Goal: Task Accomplishment & Management: Complete application form

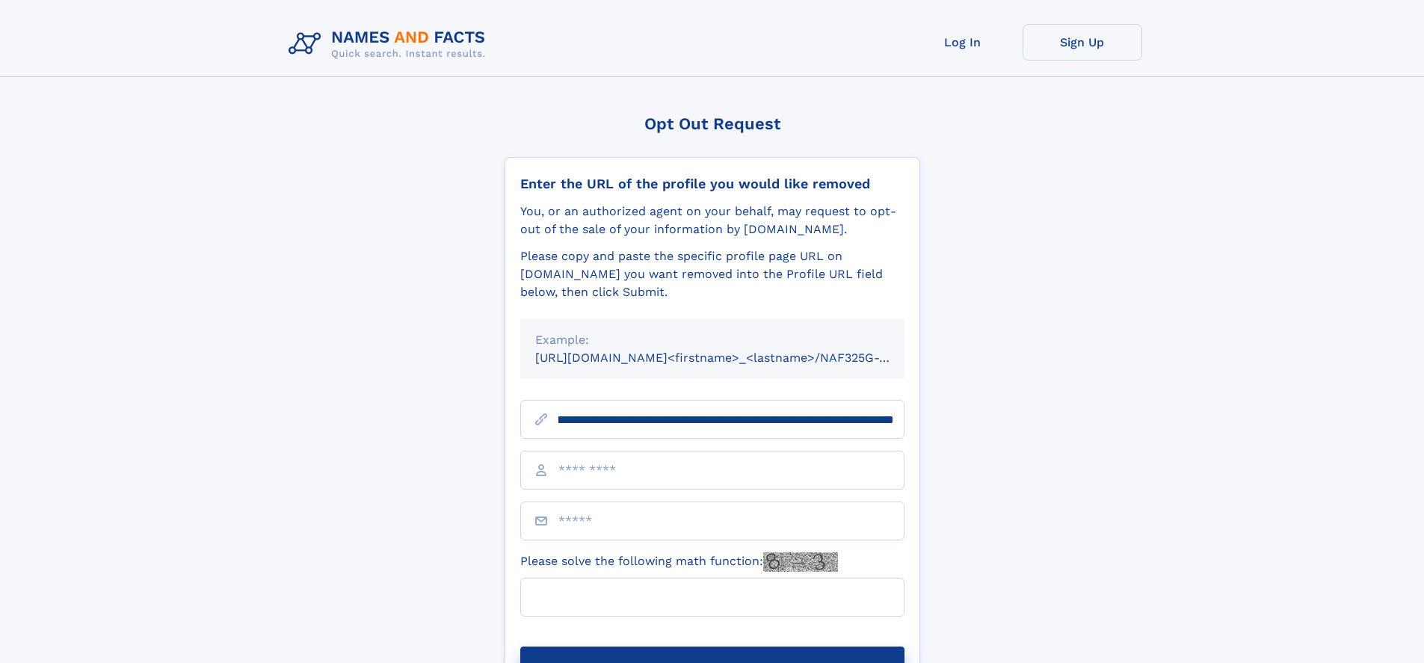
scroll to position [0, 180]
type input "**********"
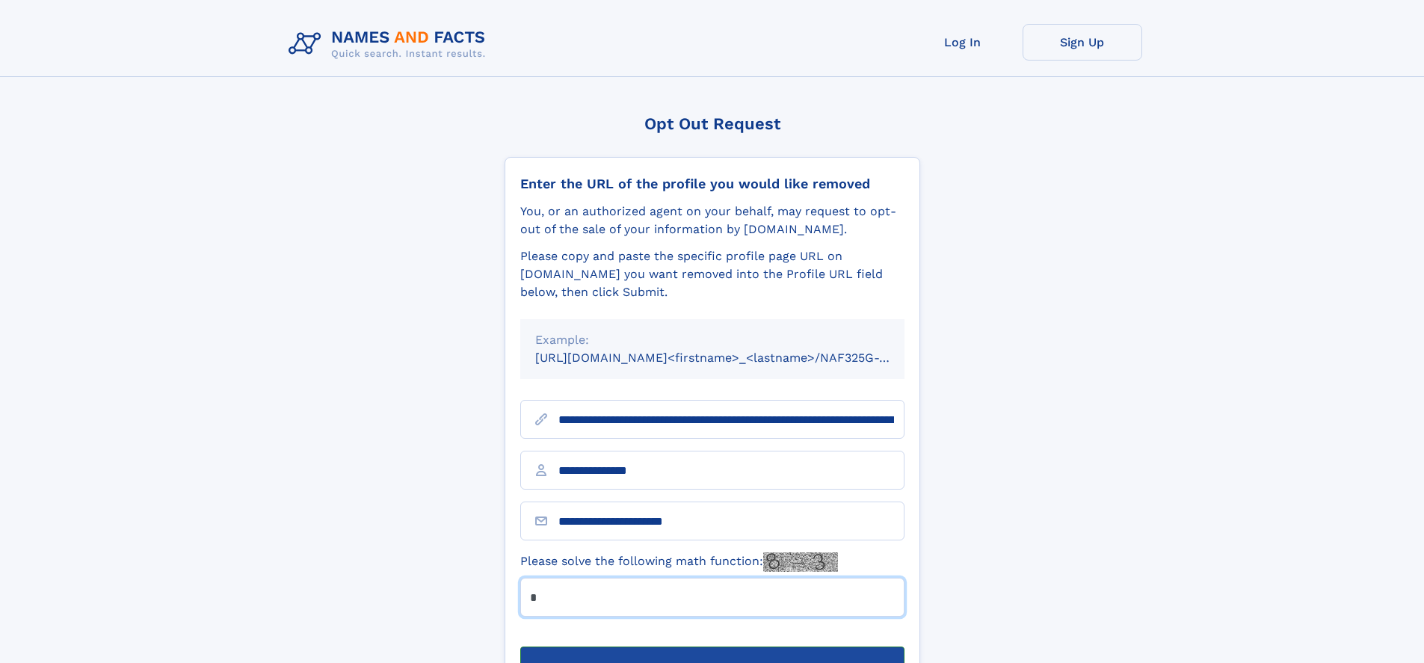
type input "*"
click at [712, 647] on button "Submit Opt Out Request" at bounding box center [712, 671] width 384 height 48
